Goal: Check status

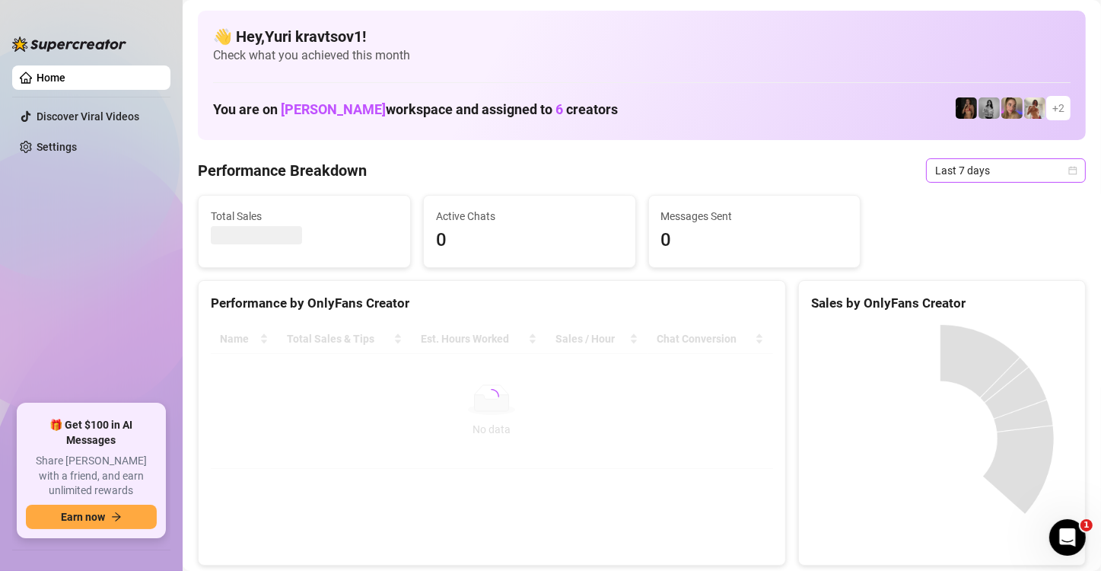
click at [1047, 169] on span "Last 7 days" at bounding box center [1006, 170] width 142 height 23
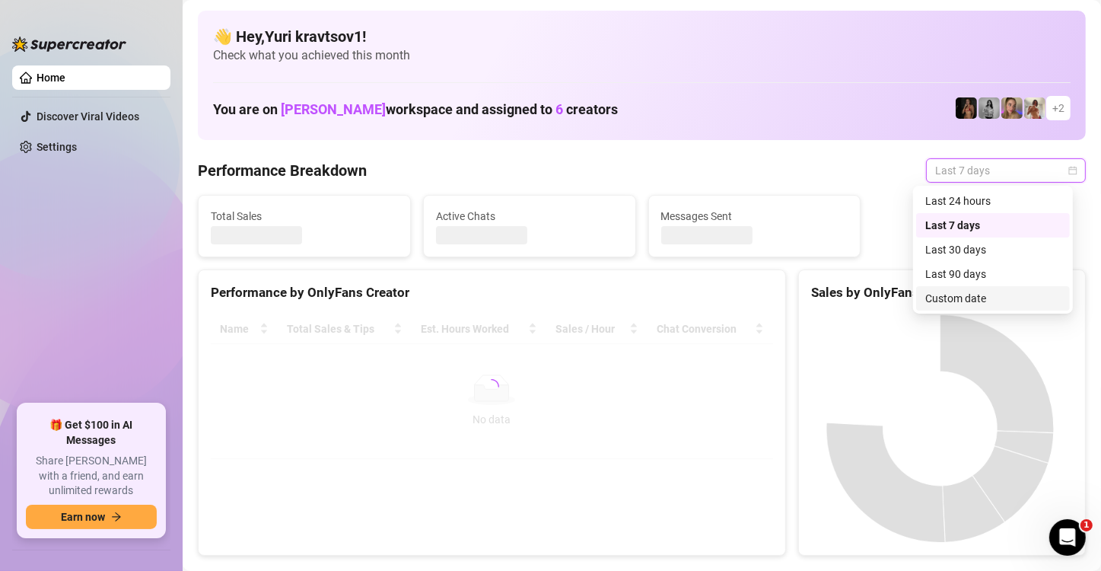
click at [1005, 292] on div "Custom date" at bounding box center [992, 298] width 135 height 17
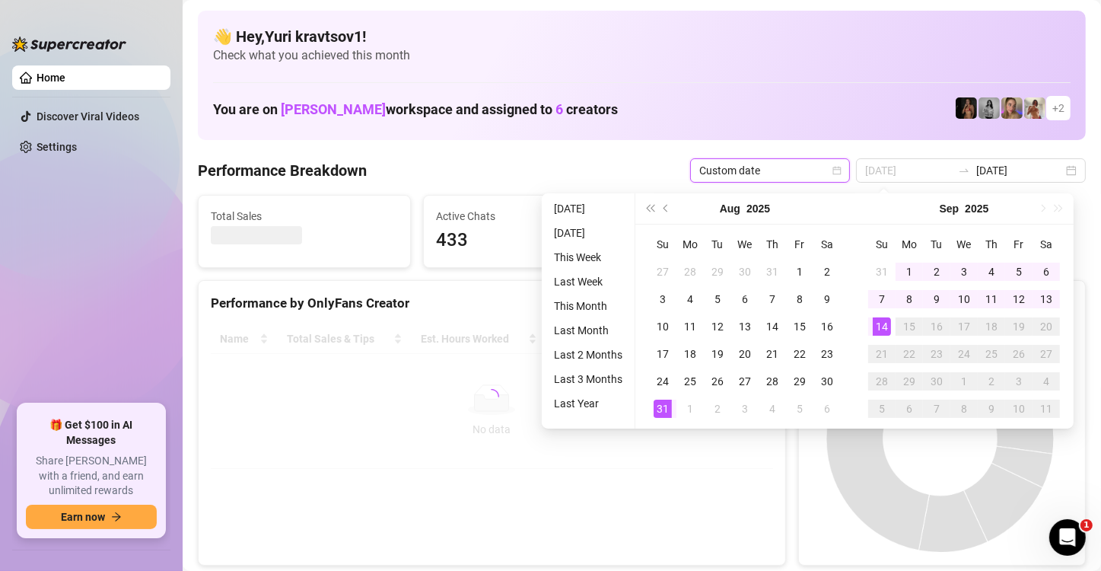
click at [880, 324] on div "14" at bounding box center [882, 326] width 18 height 18
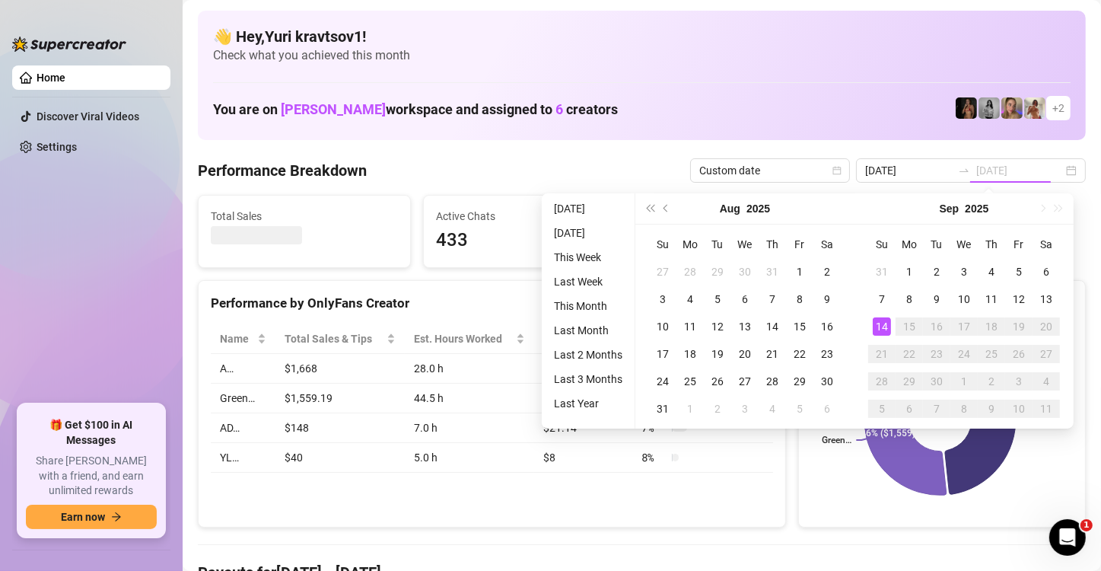
click at [880, 324] on div "14" at bounding box center [882, 326] width 18 height 18
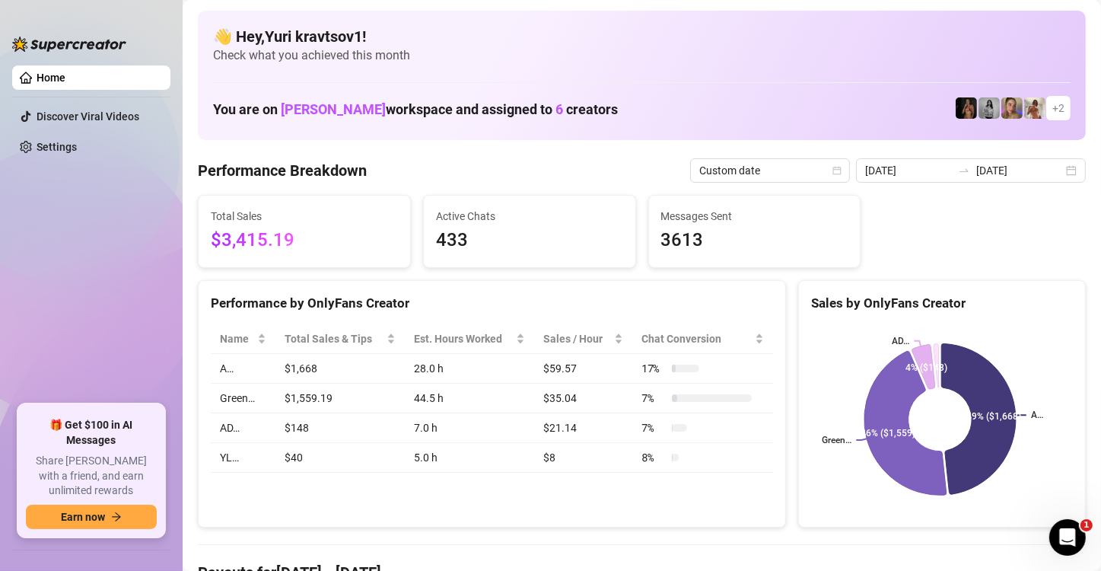
click at [1051, 173] on div "[DATE] [DATE]" at bounding box center [971, 170] width 230 height 24
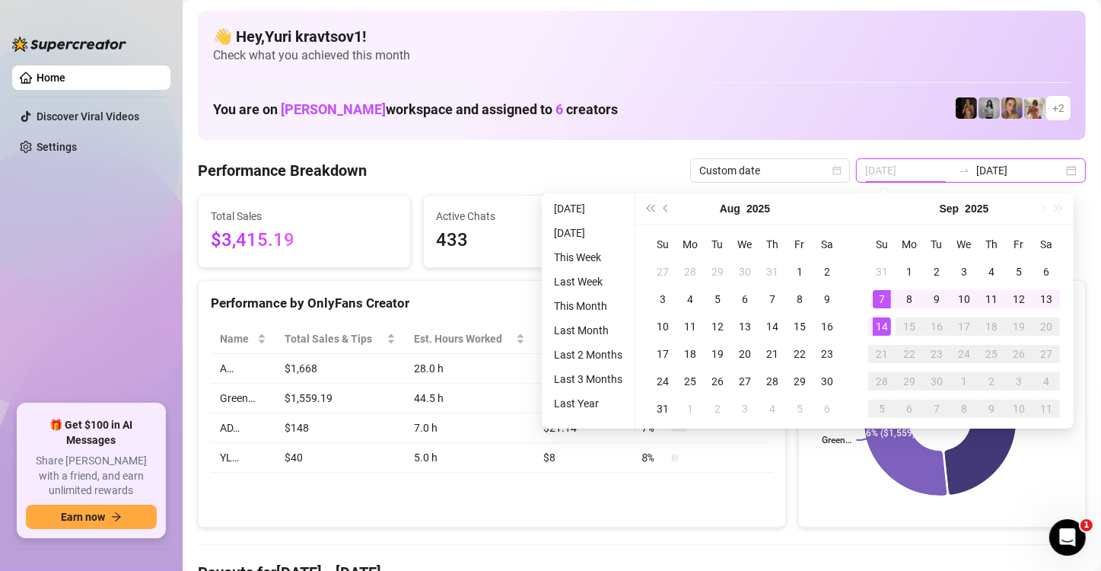
type input "[DATE]"
click at [879, 317] on div "14" at bounding box center [882, 326] width 18 height 18
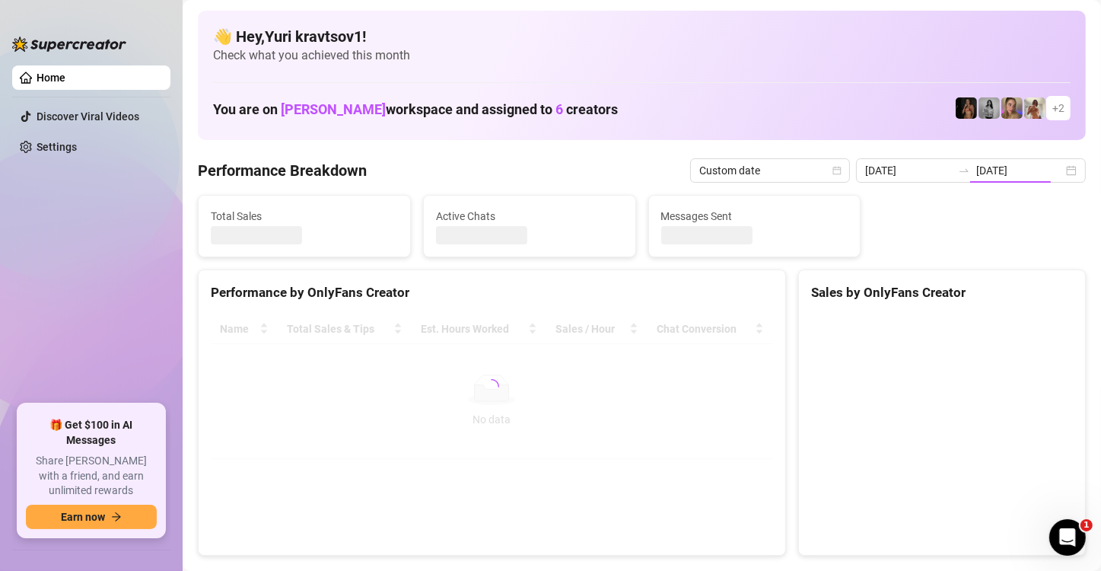
type input "[DATE]"
